Goal: Task Accomplishment & Management: Use online tool/utility

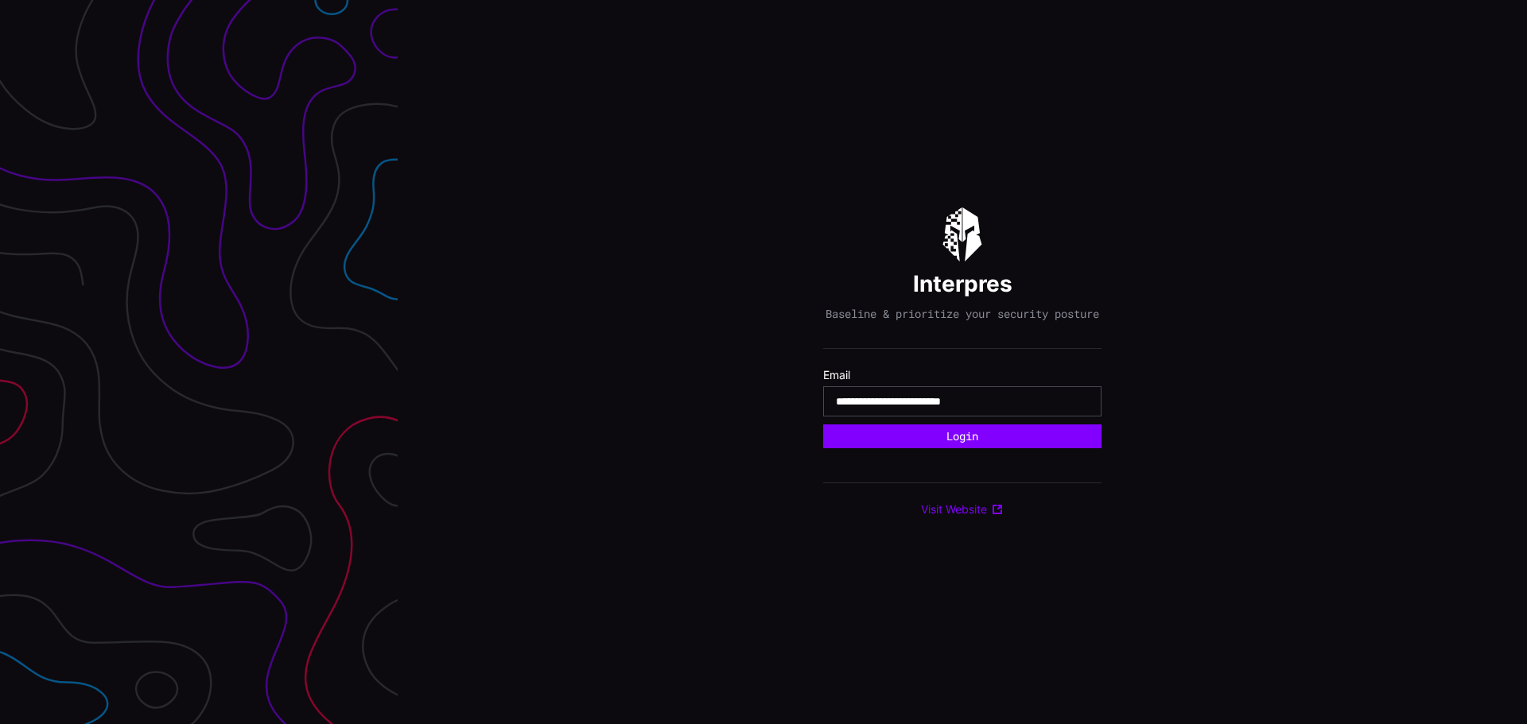
type input "**********"
click at [823, 425] on button "Login" at bounding box center [962, 437] width 278 height 24
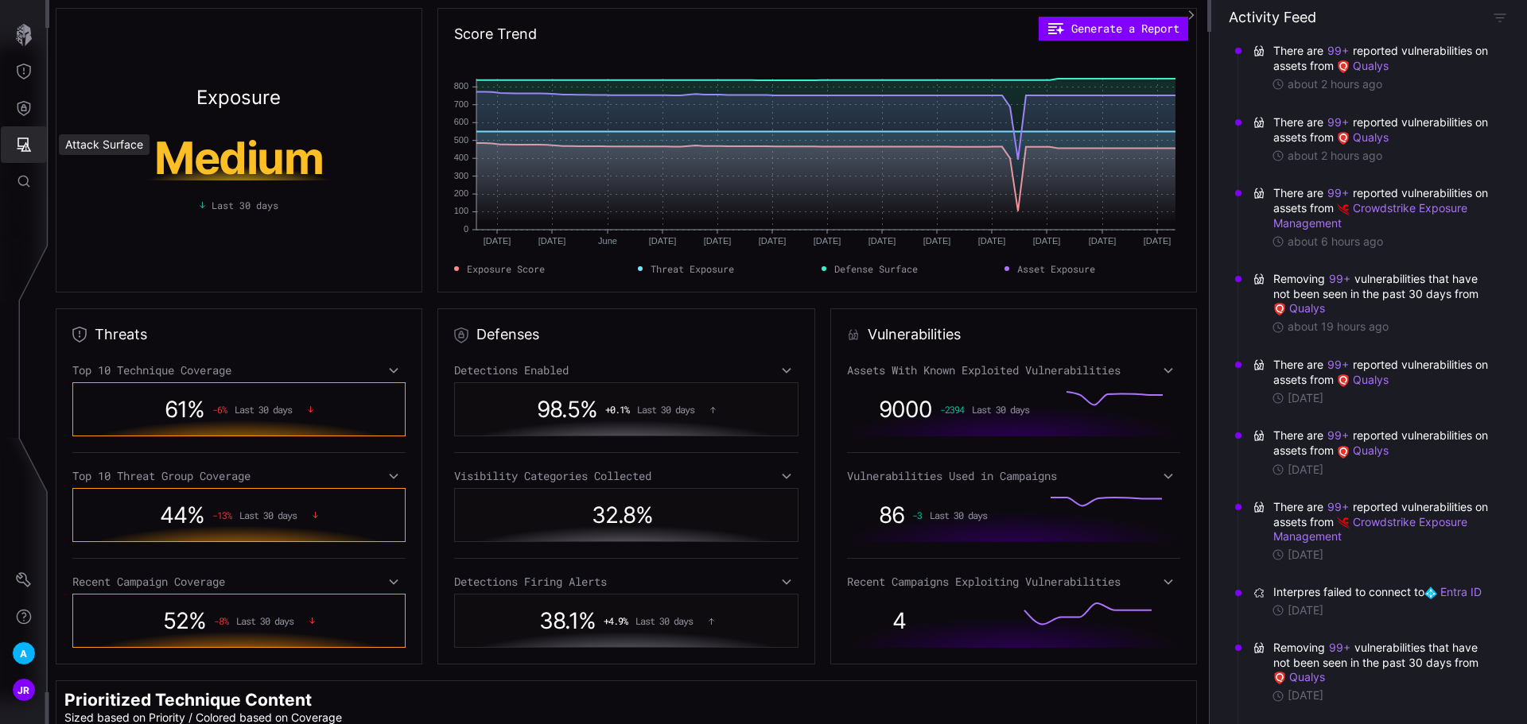
click at [15, 137] on button "Attack Surface" at bounding box center [24, 144] width 46 height 37
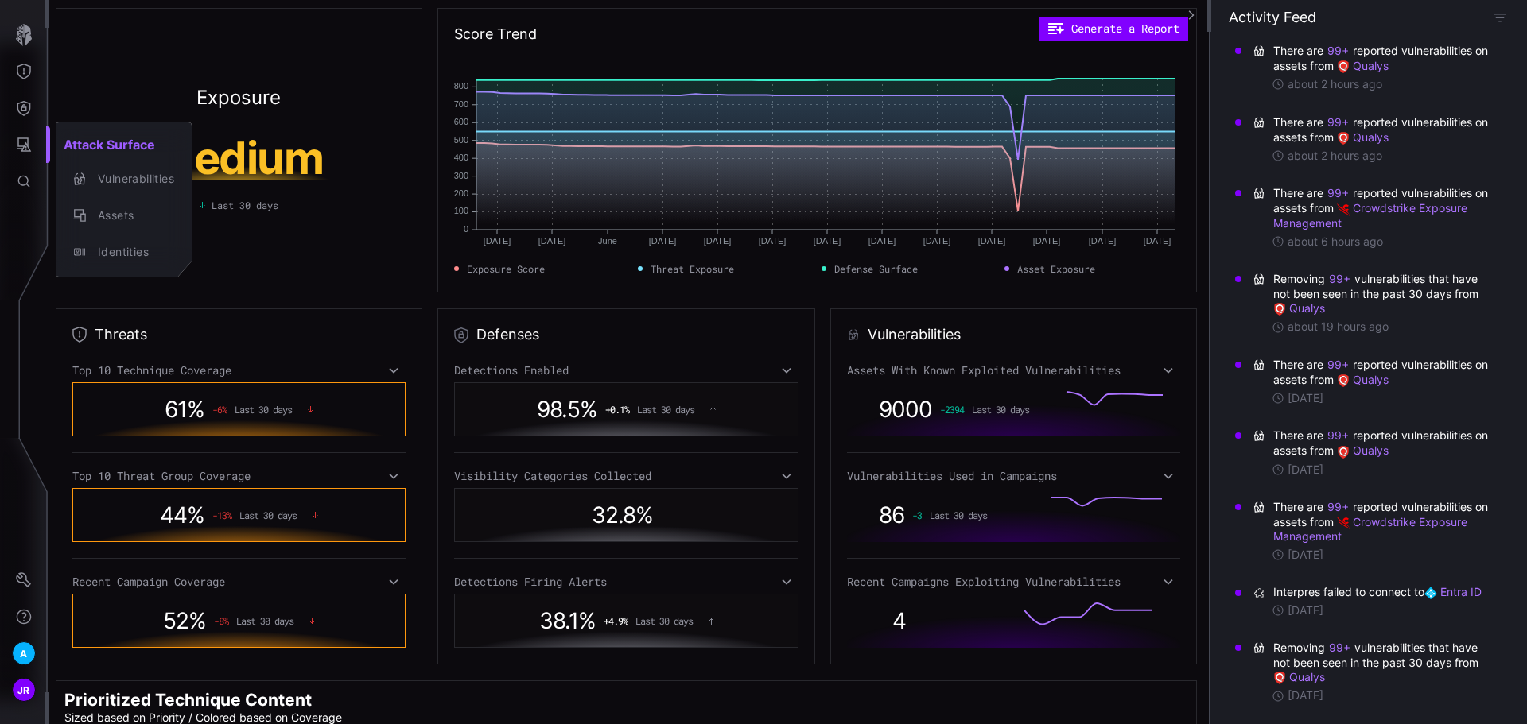
click at [41, 99] on div at bounding box center [763, 362] width 1527 height 724
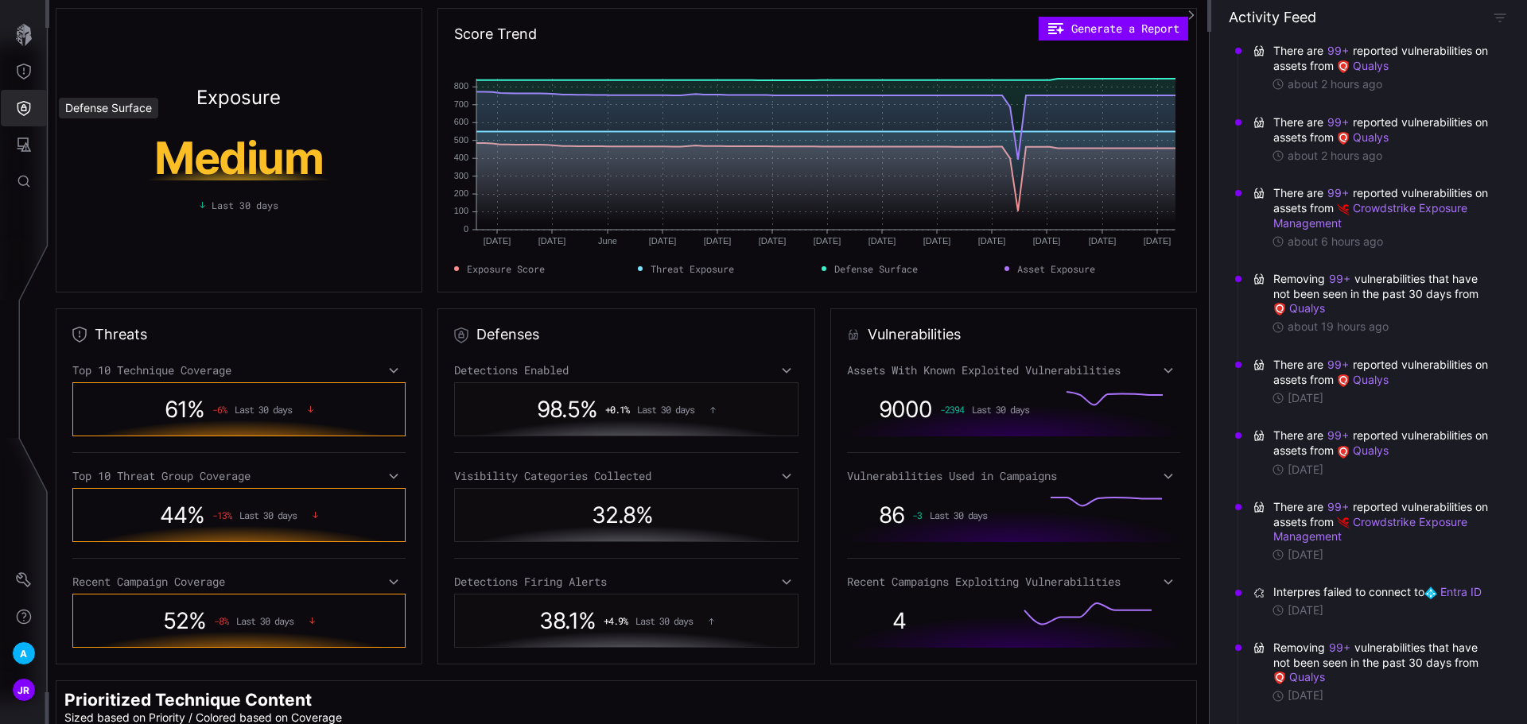
click at [30, 103] on icon "Defense Surface" at bounding box center [24, 108] width 14 height 15
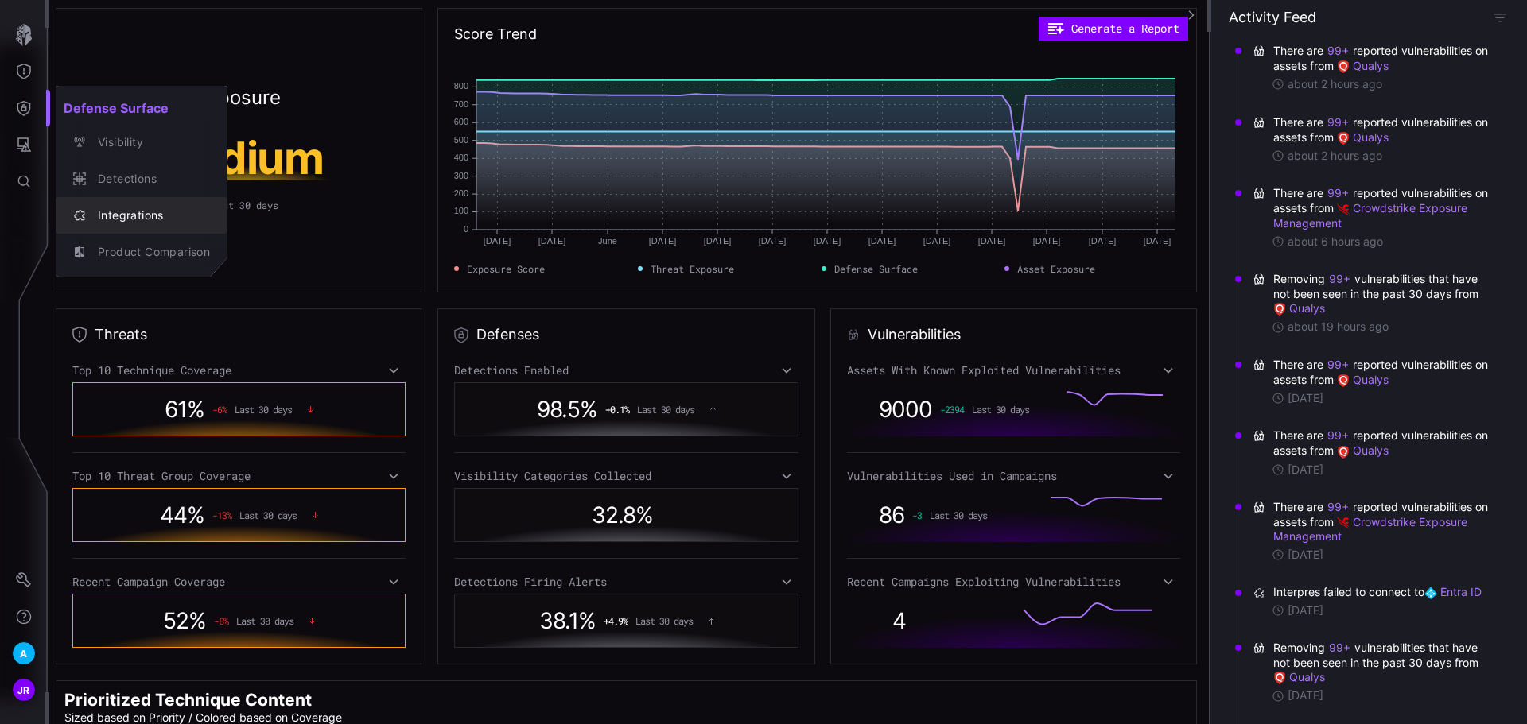
click at [124, 208] on div "Integrations" at bounding box center [150, 216] width 120 height 20
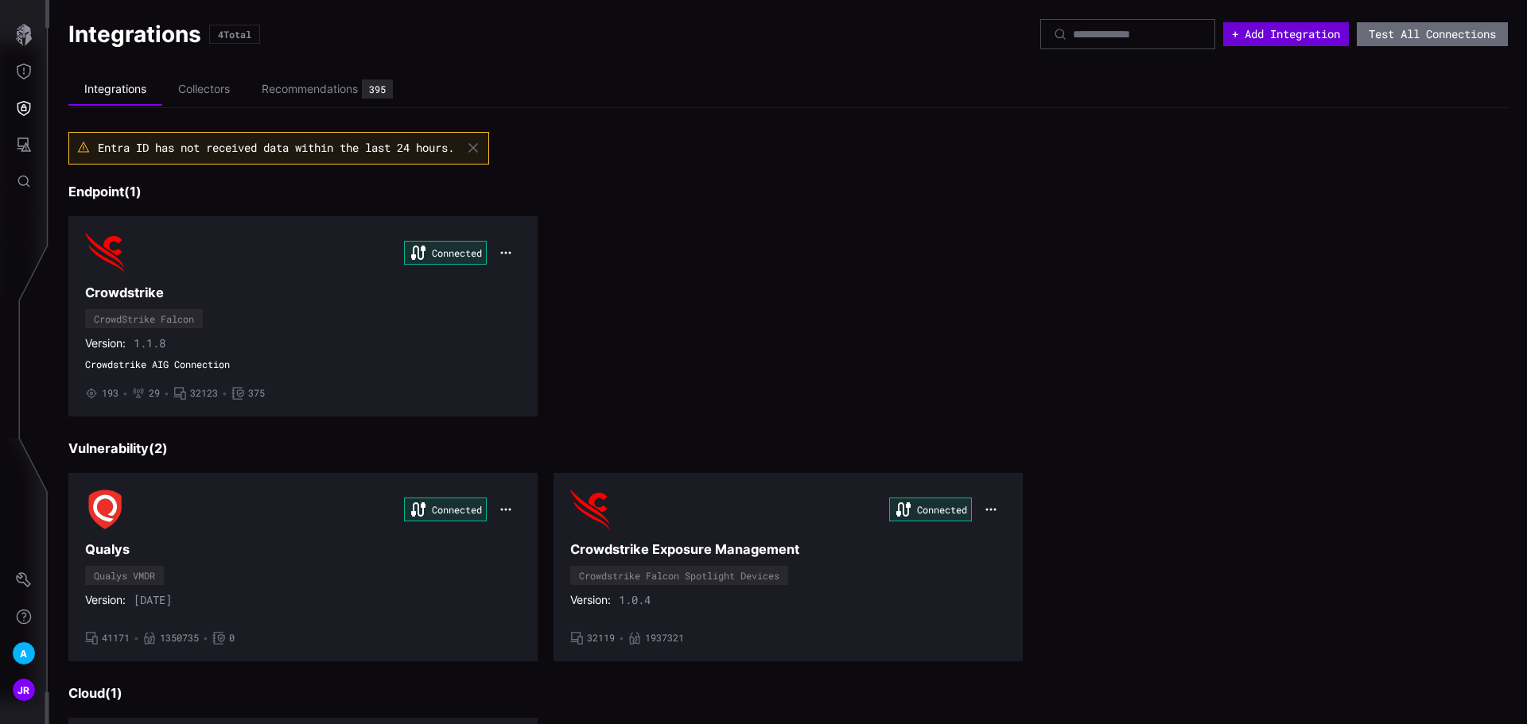
click at [1269, 41] on button "+ Add Integration" at bounding box center [1286, 34] width 126 height 24
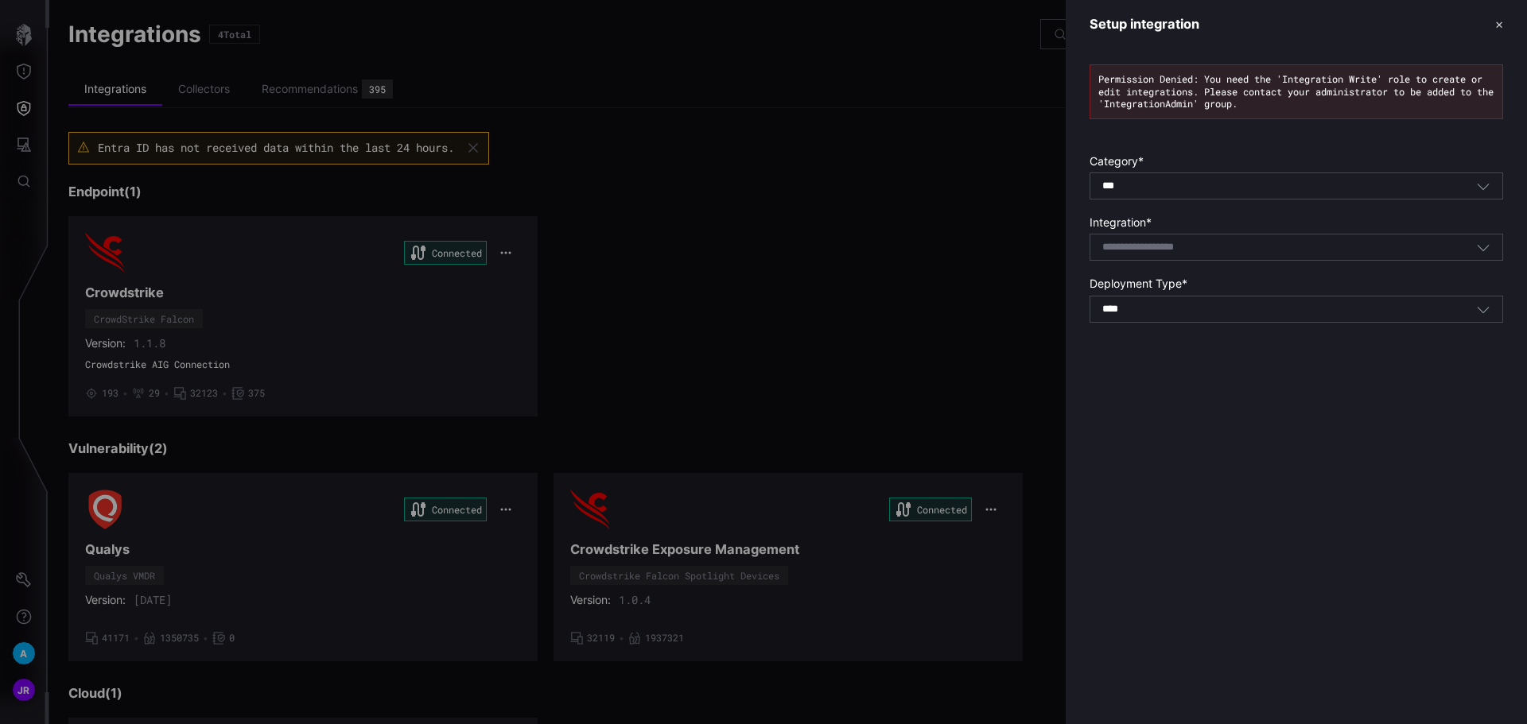
click at [1229, 248] on div "Select integration" at bounding box center [1289, 247] width 374 height 14
click at [1254, 267] on div "Tanium Asset" at bounding box center [1296, 273] width 396 height 14
type input "**********"
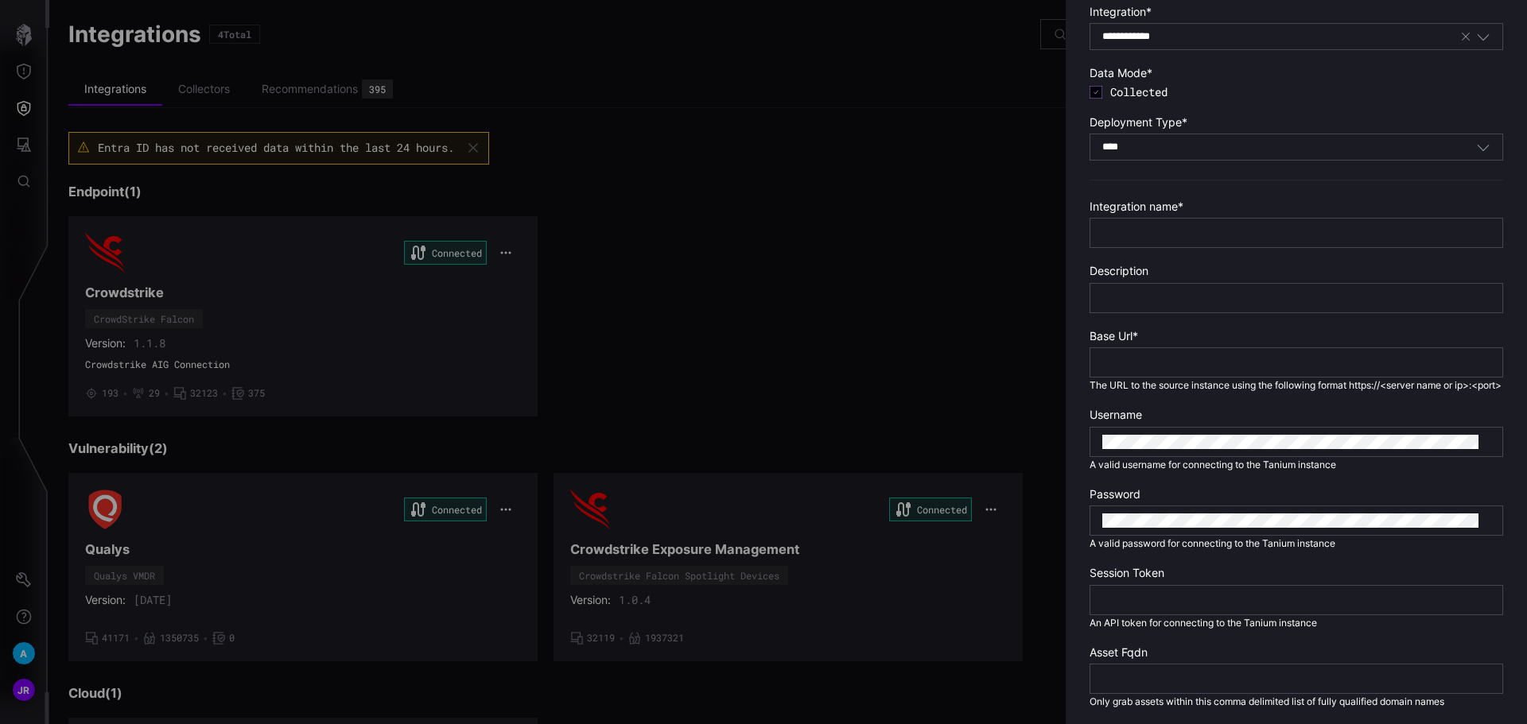
scroll to position [239, 0]
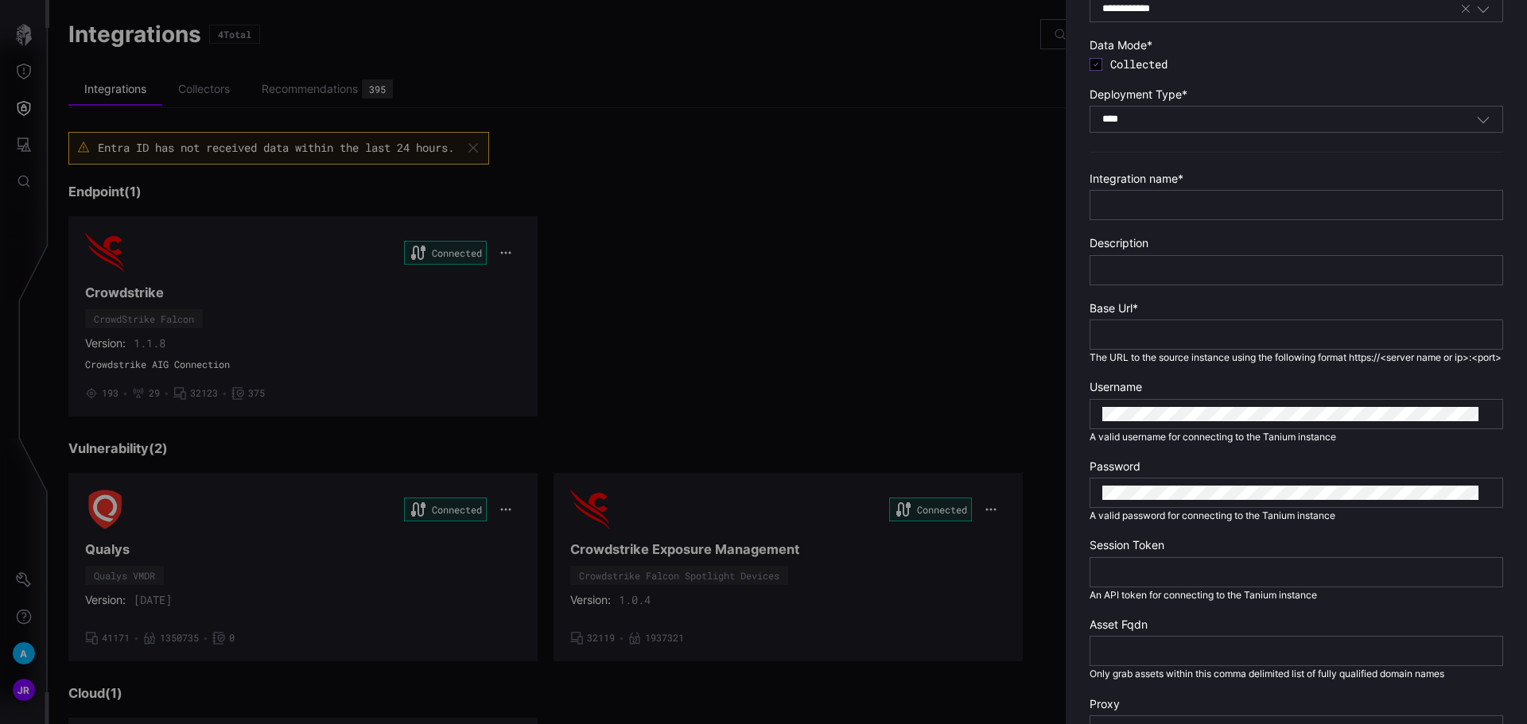
click at [453, 53] on div at bounding box center [763, 362] width 1527 height 724
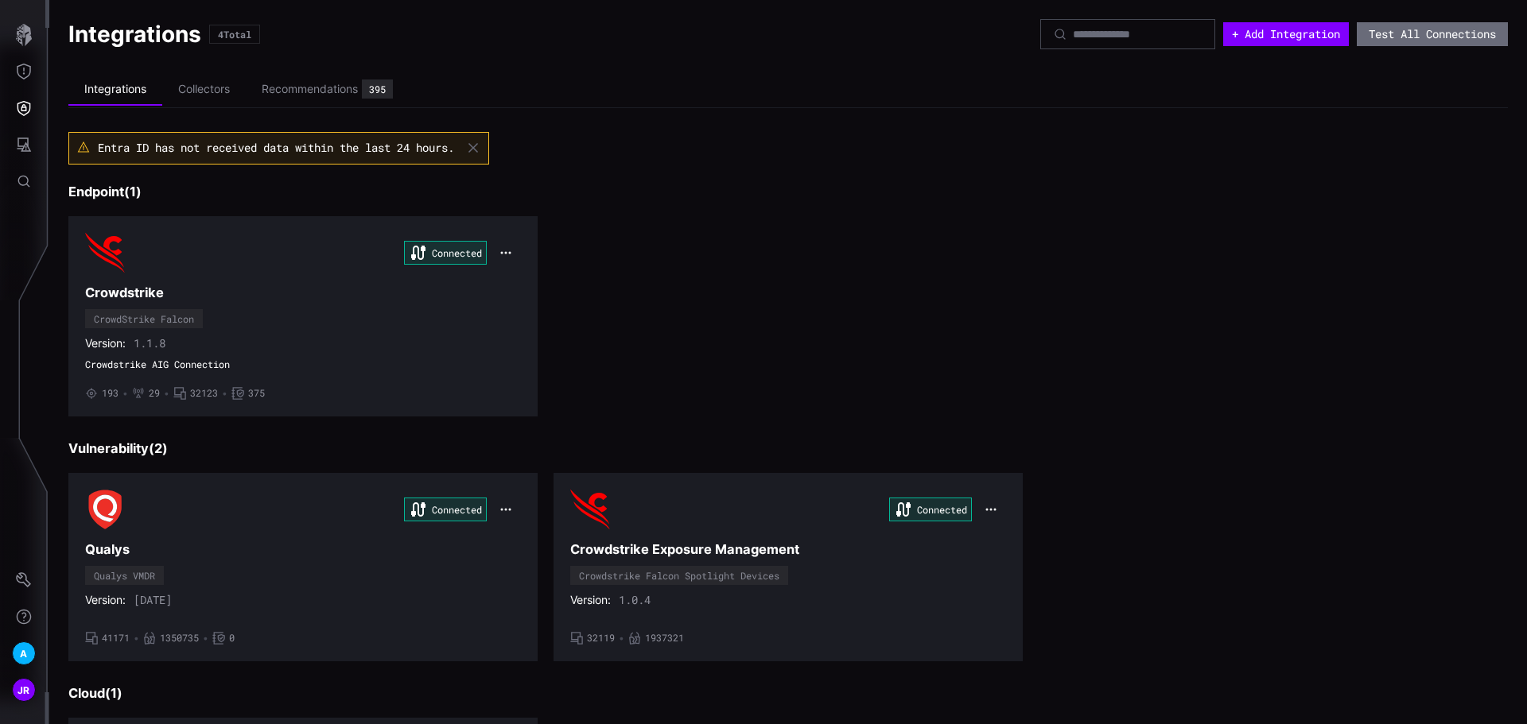
click at [23, 36] on div at bounding box center [763, 362] width 1527 height 724
click at [27, 37] on icon "button" at bounding box center [24, 35] width 16 height 22
